Goal: Information Seeking & Learning: Find specific page/section

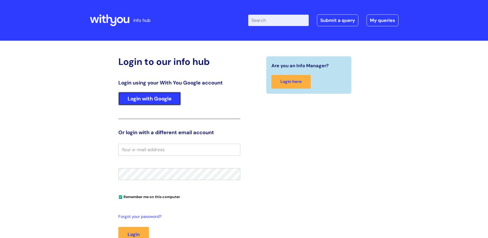
click at [140, 97] on link "Login with Google" at bounding box center [149, 98] width 62 height 13
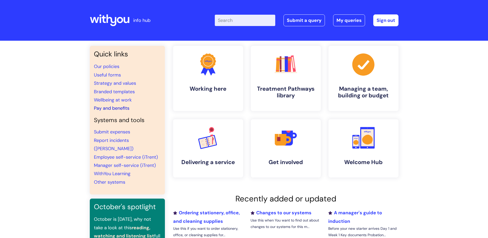
click at [107, 108] on link "Pay and benefits" at bounding box center [111, 108] width 35 height 6
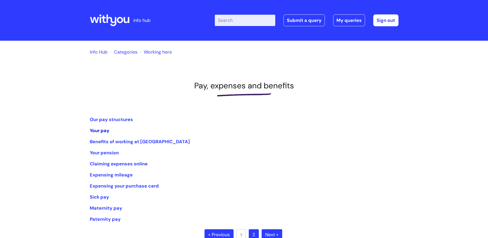
click at [98, 129] on link "Your pay" at bounding box center [100, 130] width 20 height 6
